Goal: Task Accomplishment & Management: Use online tool/utility

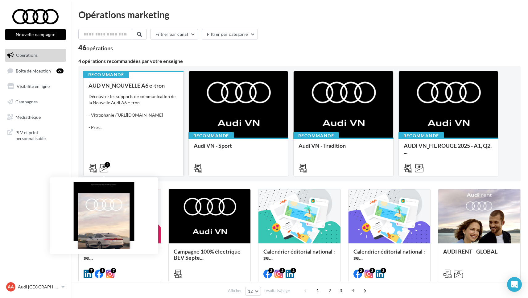
click at [105, 167] on icon at bounding box center [104, 168] width 9 height 9
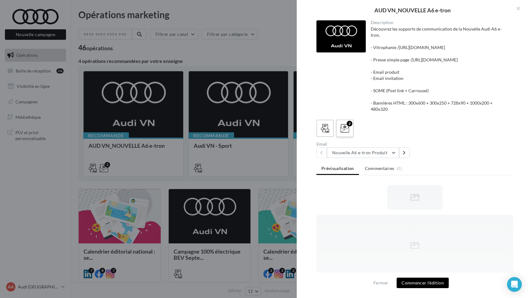
click at [343, 133] on icon at bounding box center [345, 128] width 9 height 9
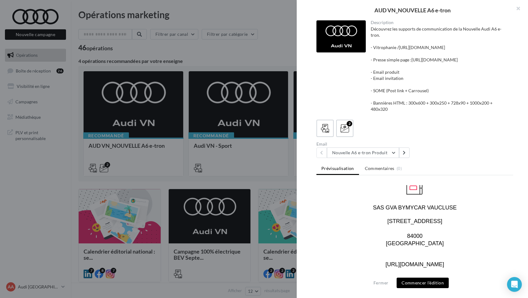
scroll to position [866, 0]
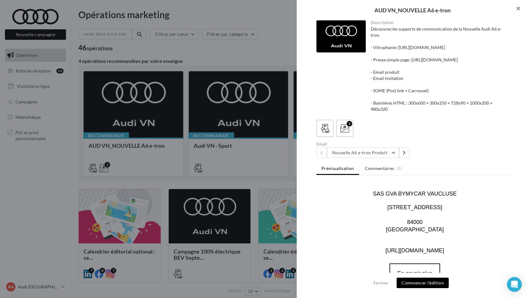
click at [518, 8] on button "button" at bounding box center [515, 9] width 25 height 19
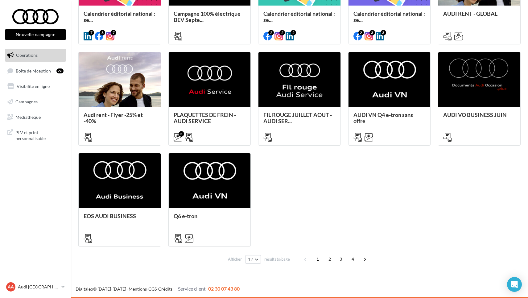
scroll to position [238, 0]
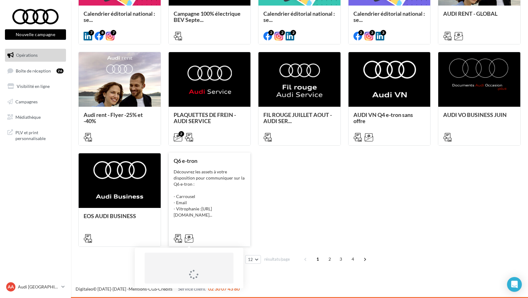
click at [189, 239] on icon at bounding box center [189, 238] width 9 height 9
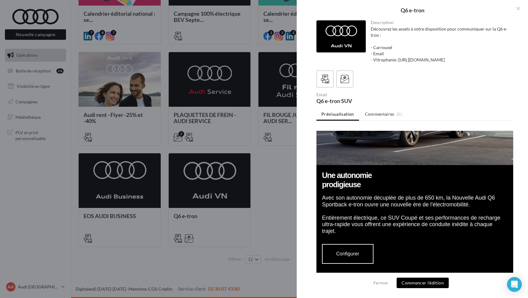
scroll to position [724, 0]
click at [142, 271] on div "Q6 e-tron Description Découvrez les assets à votre disposition pour communiquer…" at bounding box center [299, 271] width 442 height 0
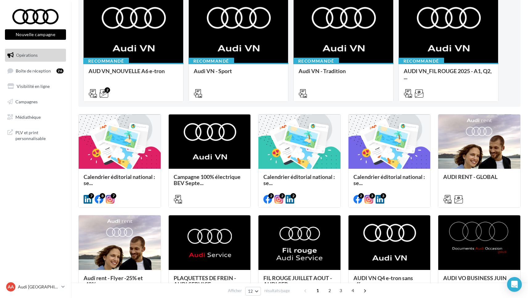
scroll to position [69, 0]
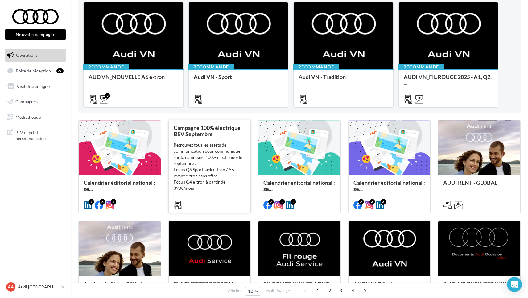
click at [179, 205] on icon at bounding box center [178, 205] width 9 height 9
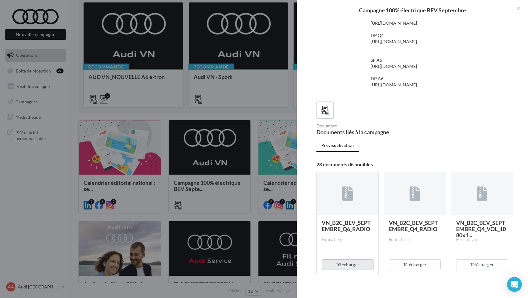
scroll to position [8, 2]
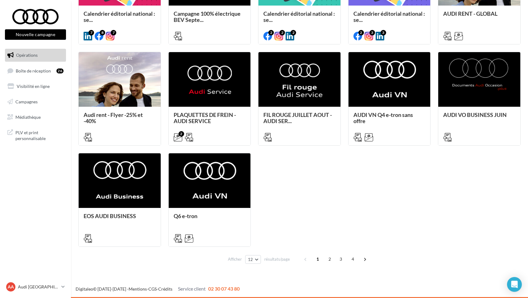
scroll to position [238, 0]
click at [329, 259] on span "2" at bounding box center [330, 259] width 10 height 10
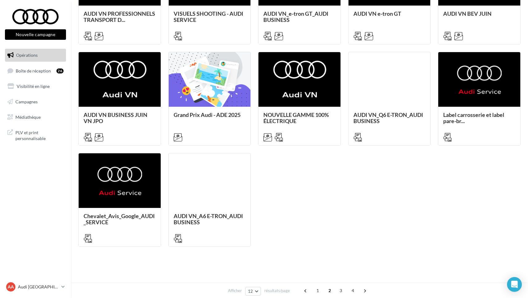
scroll to position [164, 0]
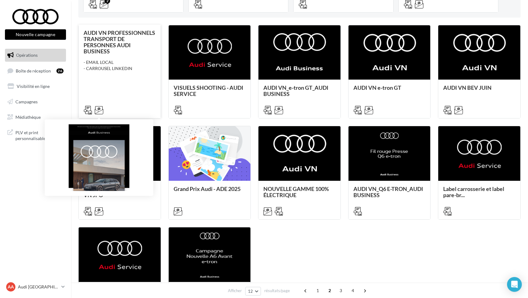
click at [98, 111] on icon at bounding box center [99, 110] width 9 height 9
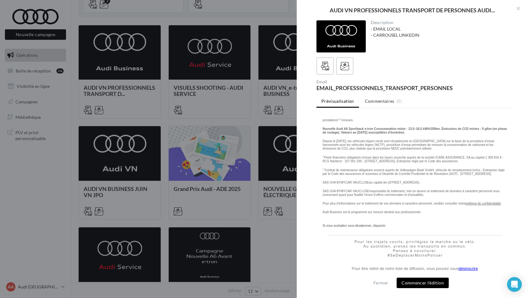
scroll to position [1873, 0]
click at [422, 284] on button "Commencer l'édition" at bounding box center [423, 283] width 52 height 10
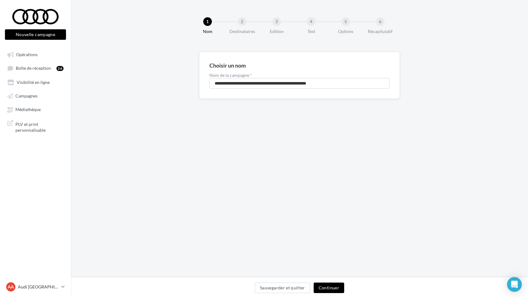
click at [330, 290] on button "Continuer" at bounding box center [329, 288] width 31 height 10
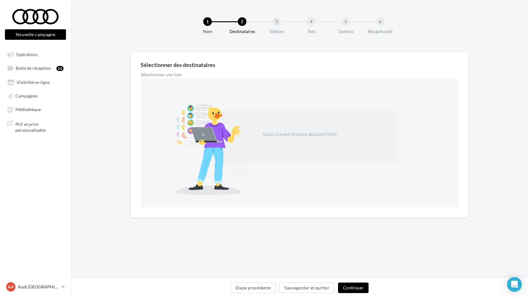
click at [353, 288] on button "Continuer" at bounding box center [353, 288] width 31 height 10
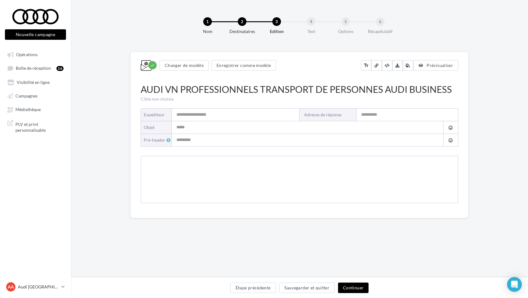
type input "**********"
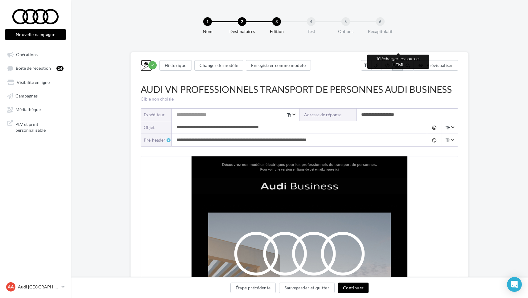
click at [398, 64] on icon at bounding box center [397, 65] width 4 height 4
click at [24, 58] on link "Opérations" at bounding box center [36, 54] width 64 height 11
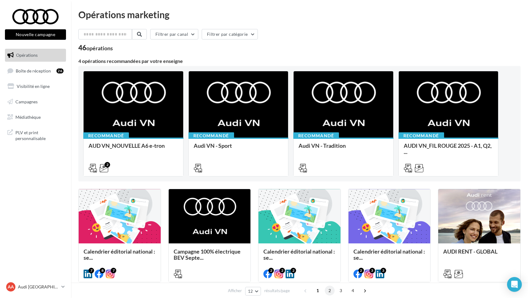
click at [329, 291] on span "2" at bounding box center [330, 291] width 10 height 10
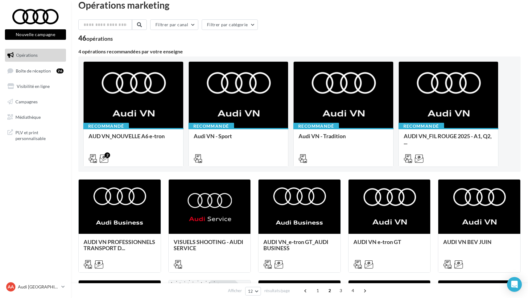
scroll to position [9, 0]
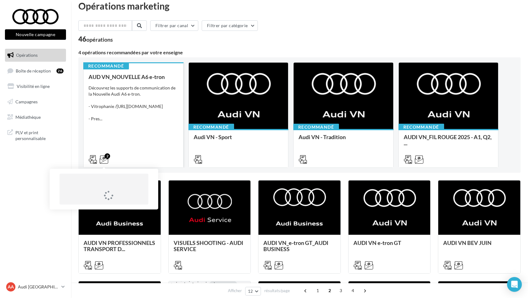
click at [104, 160] on icon at bounding box center [104, 159] width 9 height 9
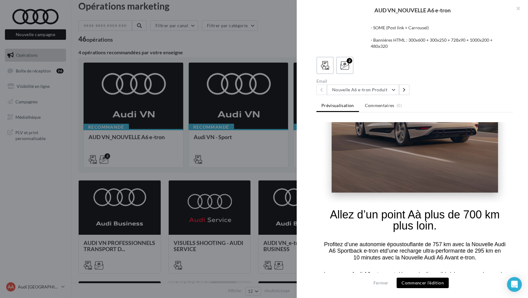
scroll to position [209, 0]
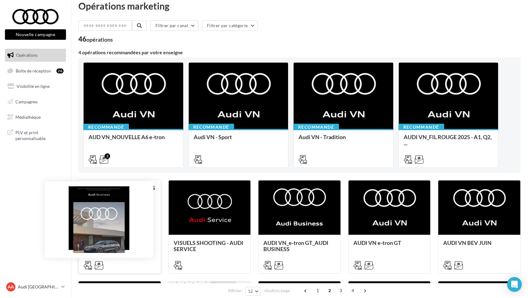
click at [99, 267] on icon at bounding box center [99, 265] width 9 height 9
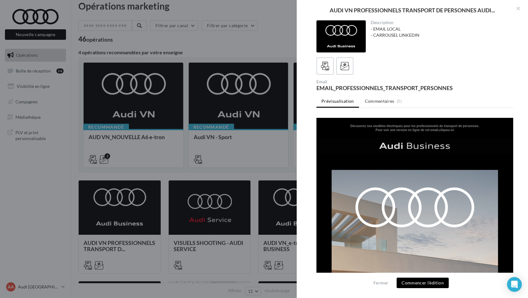
scroll to position [0, 0]
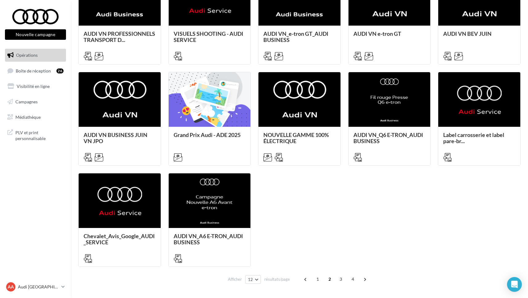
scroll to position [218, 0]
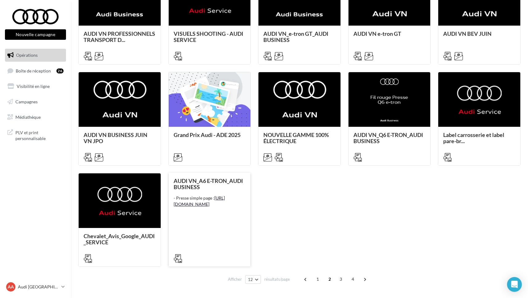
click at [202, 207] on link "[URL][DOMAIN_NAME]" at bounding box center [199, 200] width 51 height 11
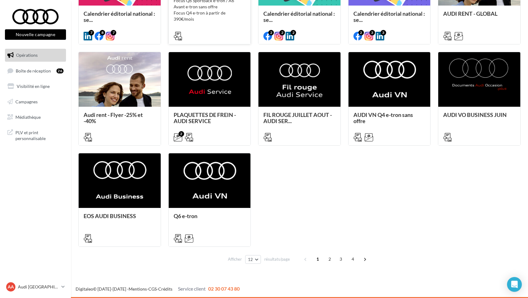
scroll to position [238, 0]
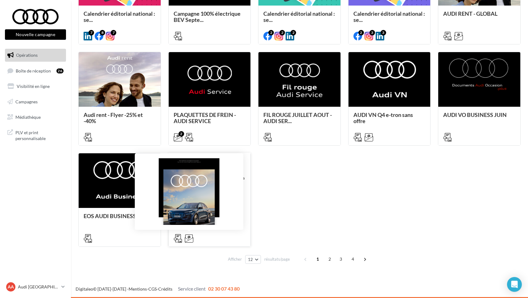
click at [189, 238] on icon at bounding box center [189, 238] width 9 height 9
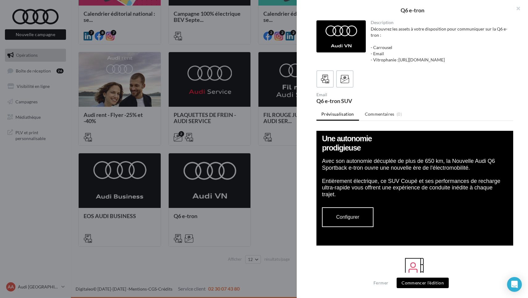
scroll to position [760, 0]
click at [266, 252] on div at bounding box center [264, 149] width 528 height 298
